Goal: Transaction & Acquisition: Subscribe to service/newsletter

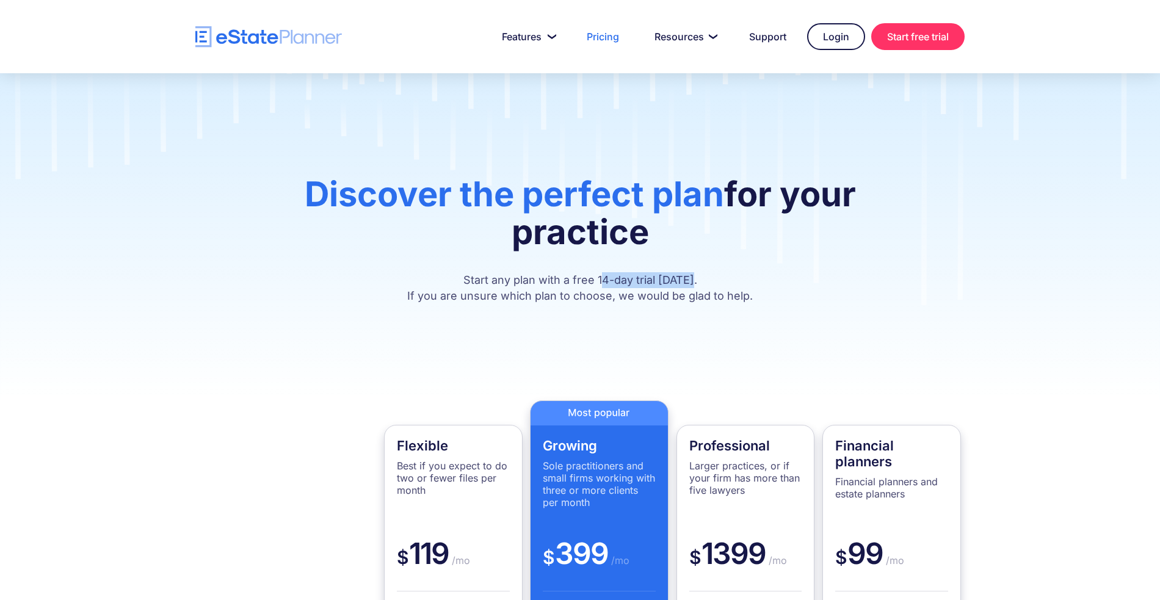
drag, startPoint x: 602, startPoint y: 283, endPoint x: 749, endPoint y: 281, distance: 147.1
click at [749, 281] on p "Start any plan with a free 14-day trial [DATE]. If you are unsure which plan to…" at bounding box center [579, 288] width 659 height 32
click at [762, 281] on p "Start any plan with a free 14-day trial [DATE]. If you are unsure which plan to…" at bounding box center [579, 288] width 659 height 32
drag, startPoint x: 600, startPoint y: 281, endPoint x: 731, endPoint y: 276, distance: 131.3
click at [731, 276] on p "Start any plan with a free 14-day trial [DATE]. If you are unsure which plan to…" at bounding box center [579, 288] width 659 height 32
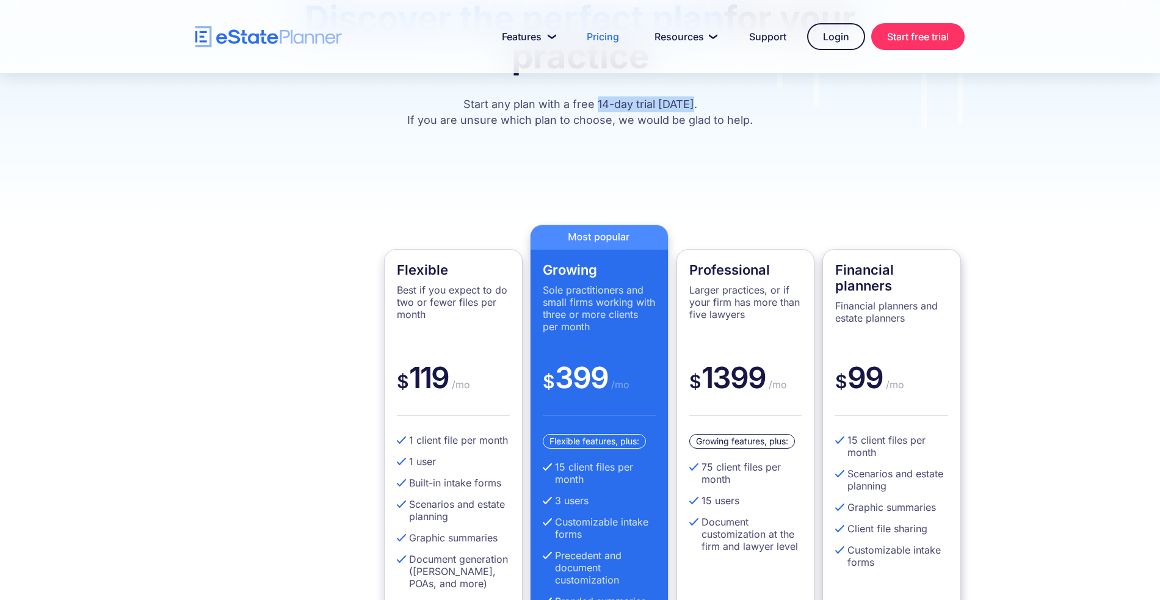
scroll to position [177, 0]
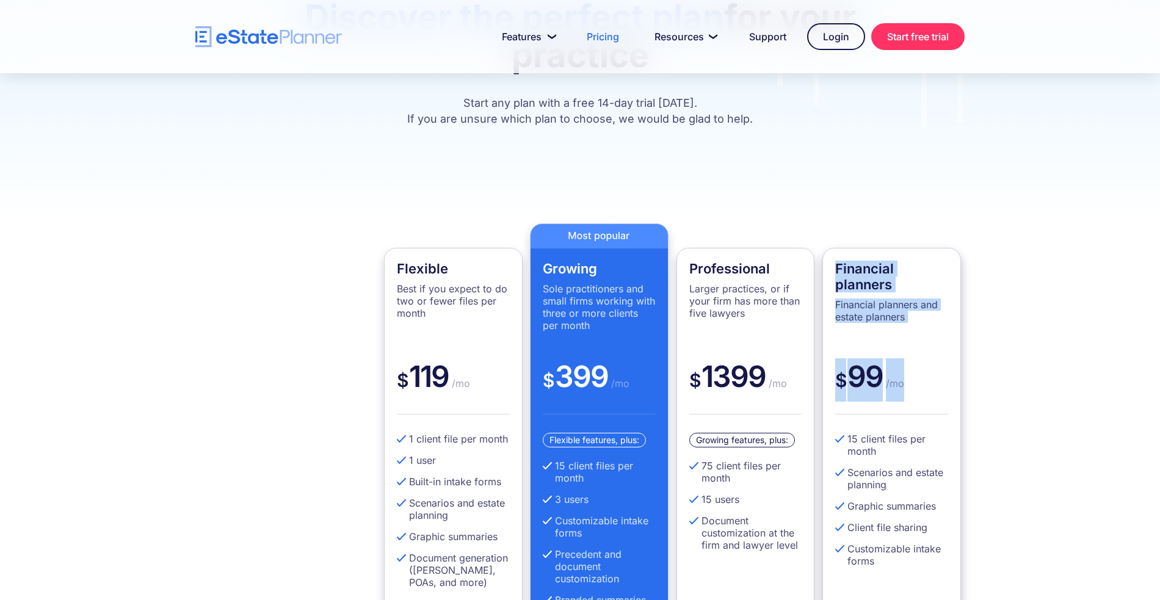
drag, startPoint x: 835, startPoint y: 264, endPoint x: 953, endPoint y: 390, distance: 171.9
click at [953, 390] on div "Financial planners Financial planners and estate planners $ 99 /mo 15 client fi…" at bounding box center [891, 473] width 139 height 450
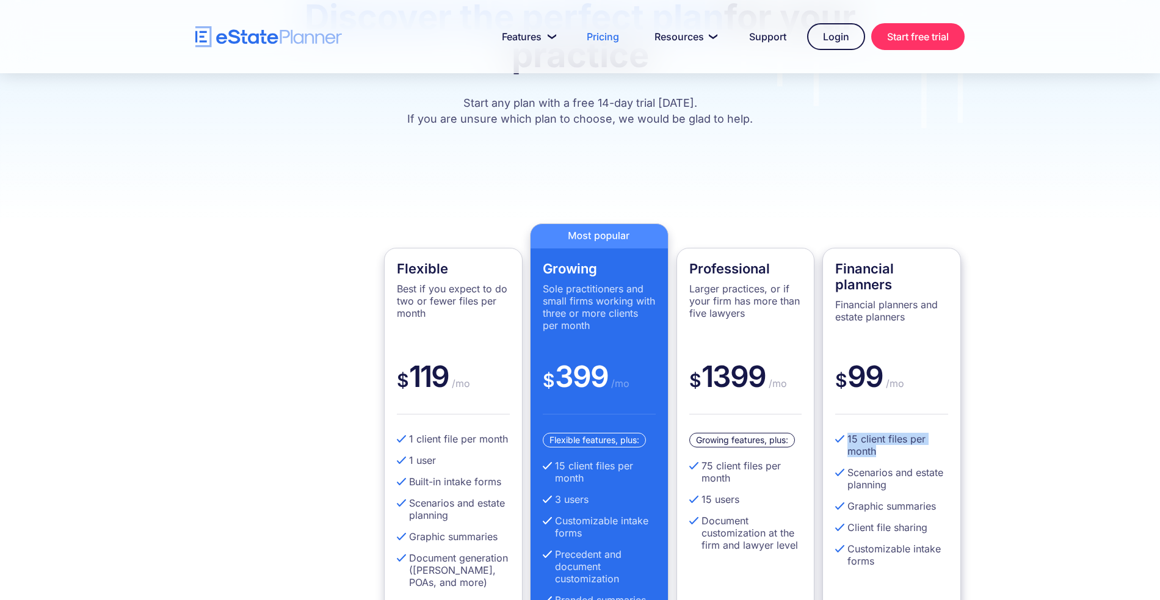
drag, startPoint x: 884, startPoint y: 451, endPoint x: 834, endPoint y: 438, distance: 51.8
click at [835, 438] on li "15 client files per month" at bounding box center [891, 445] width 113 height 24
